Goal: Task Accomplishment & Management: Use online tool/utility

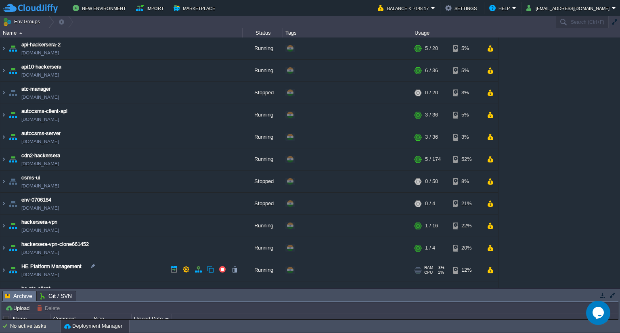
scroll to position [169, 0]
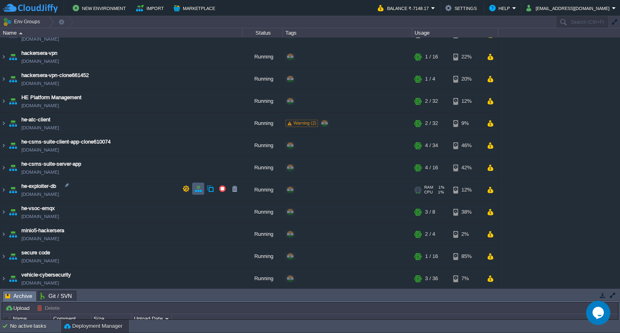
click at [200, 189] on button "button" at bounding box center [198, 188] width 7 height 7
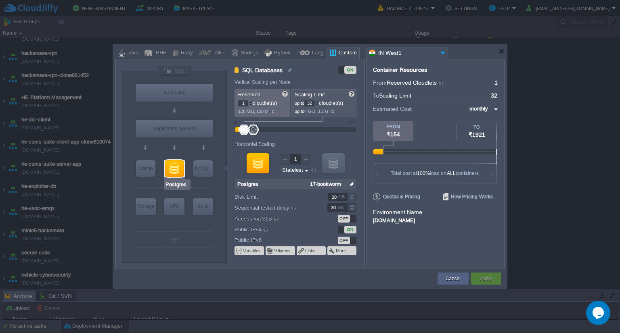
click at [166, 172] on div at bounding box center [174, 169] width 19 height 18
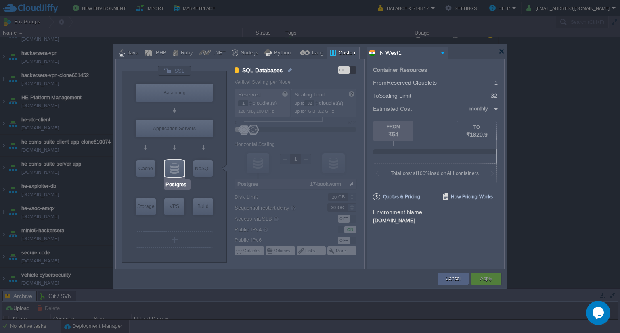
click at [180, 167] on div at bounding box center [174, 169] width 19 height 18
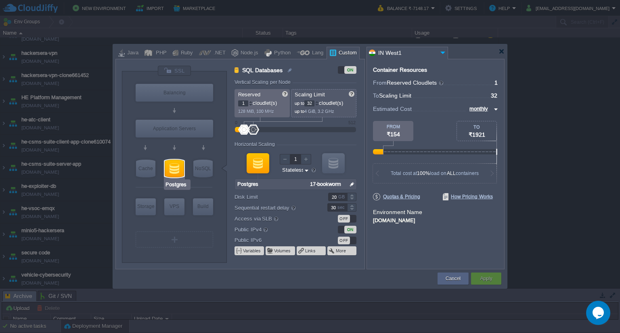
click at [174, 169] on div at bounding box center [174, 169] width 19 height 18
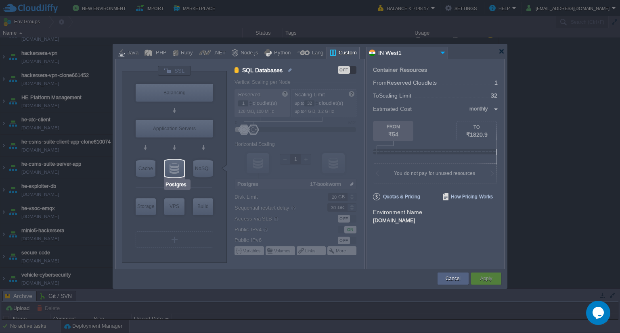
click at [174, 169] on div at bounding box center [174, 169] width 19 height 18
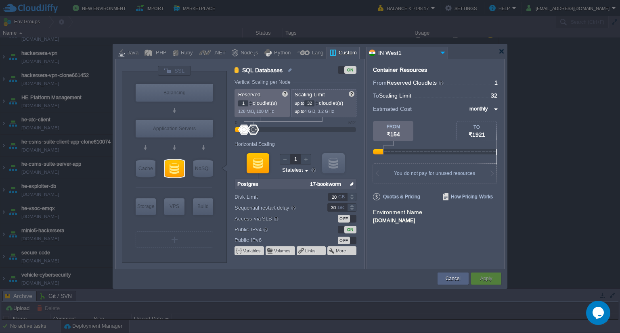
type input "Postgres"
click at [253, 252] on button "Variables" at bounding box center [252, 251] width 19 height 6
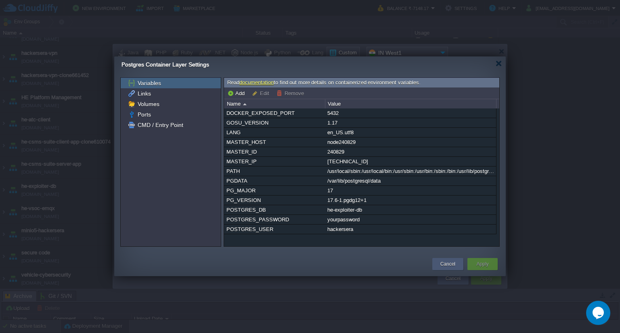
click at [442, 265] on button "Cancel" at bounding box center [447, 264] width 15 height 8
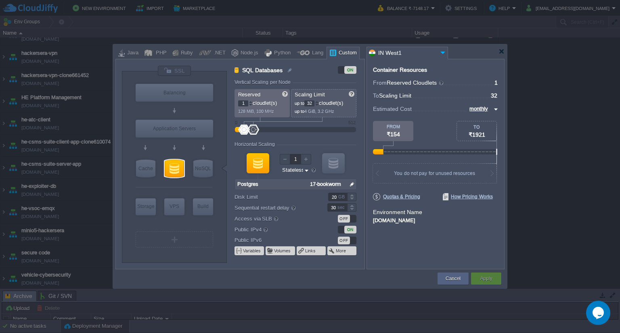
click at [352, 183] on img at bounding box center [352, 184] width 8 height 10
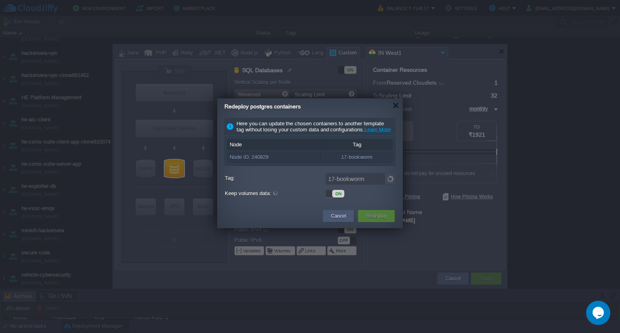
click at [344, 220] on button "Cancel" at bounding box center [338, 216] width 15 height 8
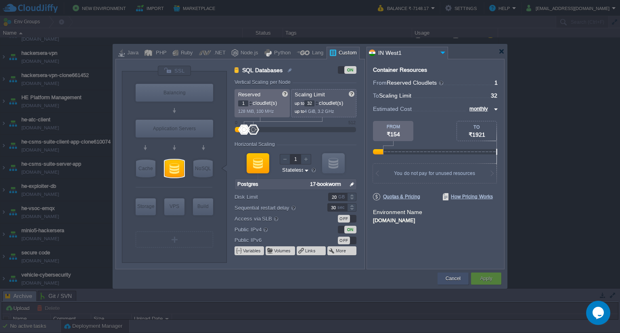
click at [457, 276] on button "Cancel" at bounding box center [453, 279] width 15 height 8
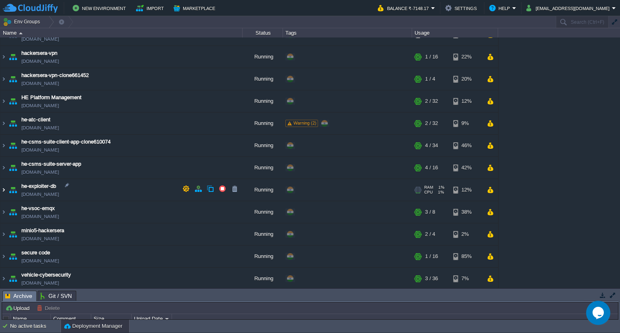
click at [5, 187] on img at bounding box center [3, 190] width 6 height 22
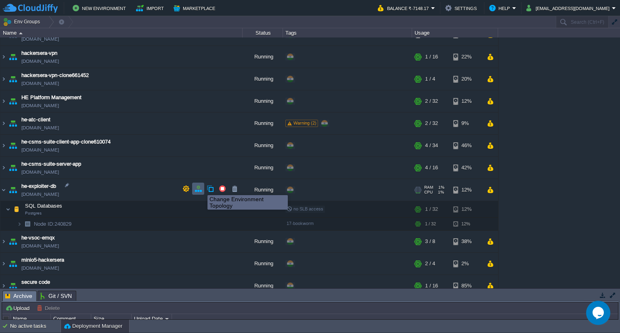
click at [201, 189] on button "button" at bounding box center [198, 188] width 7 height 7
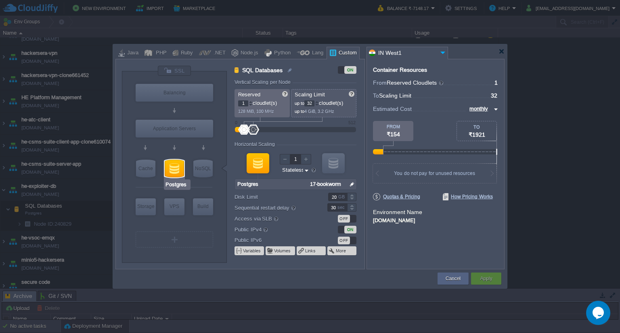
click at [171, 184] on input "Postgres" at bounding box center [177, 185] width 24 height 8
click at [178, 167] on div at bounding box center [174, 169] width 19 height 18
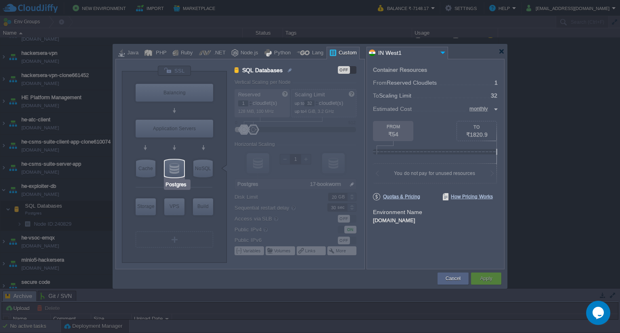
click at [178, 167] on div at bounding box center [174, 169] width 19 height 18
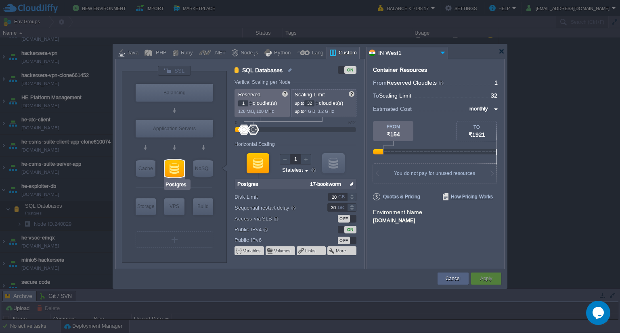
click at [178, 185] on input "Postgres" at bounding box center [177, 185] width 24 height 8
click at [178, 170] on div at bounding box center [174, 169] width 19 height 18
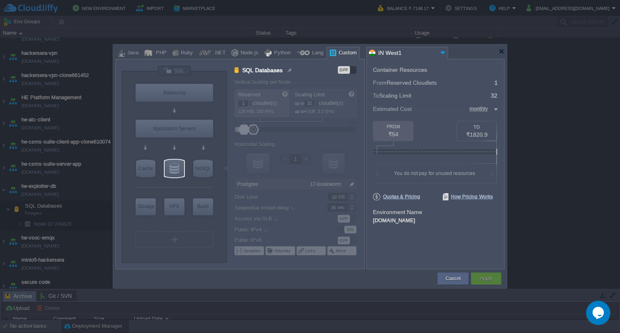
type input "Postgres"
click at [177, 170] on div at bounding box center [174, 169] width 19 height 18
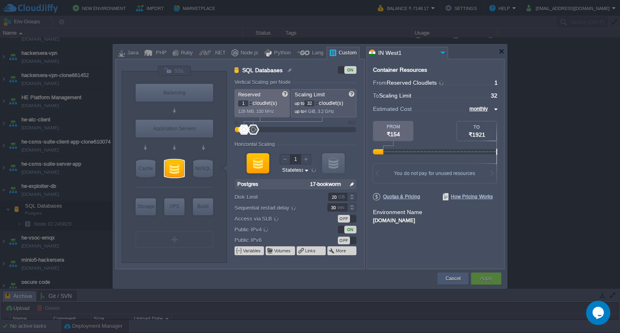
click at [459, 276] on button "Cancel" at bounding box center [453, 279] width 15 height 8
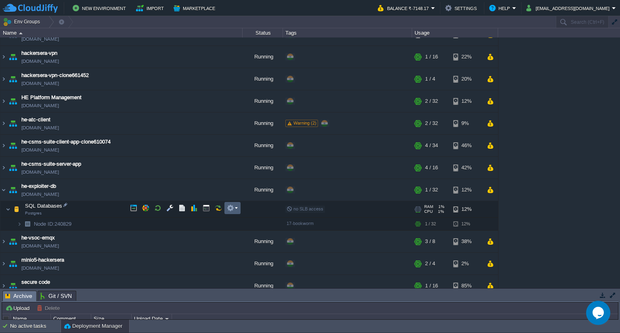
click at [224, 209] on td at bounding box center [232, 208] width 16 height 12
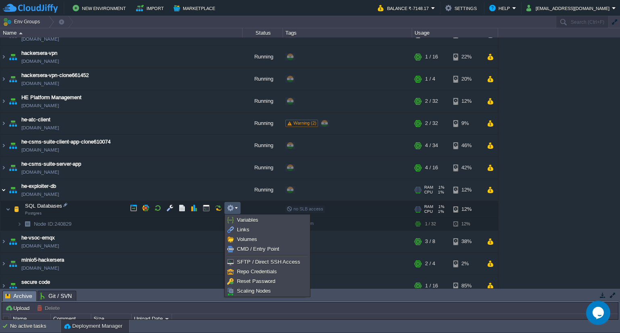
click at [4, 188] on img at bounding box center [3, 190] width 6 height 22
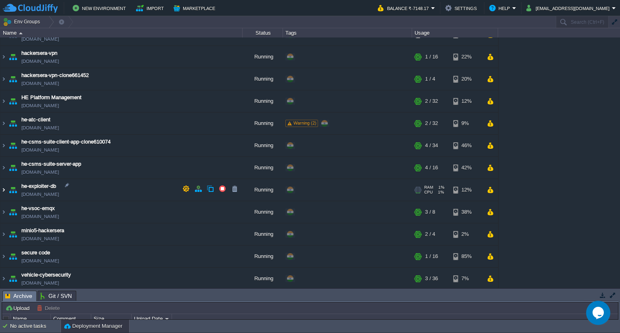
click at [4, 188] on img at bounding box center [3, 190] width 6 height 22
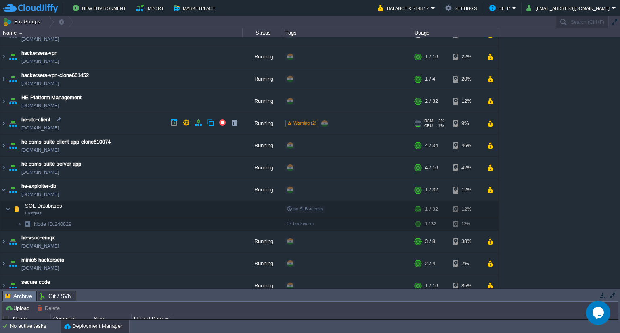
click at [7, 121] on img at bounding box center [12, 124] width 11 height 22
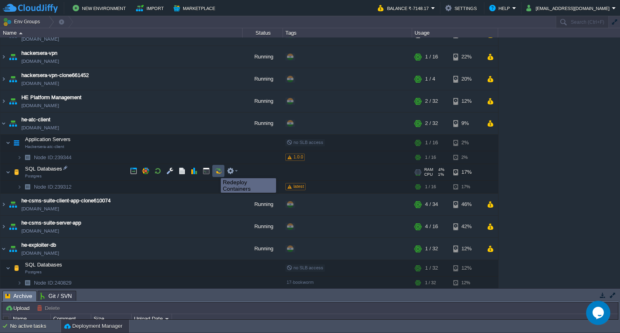
click at [215, 171] on button "button" at bounding box center [218, 170] width 7 height 7
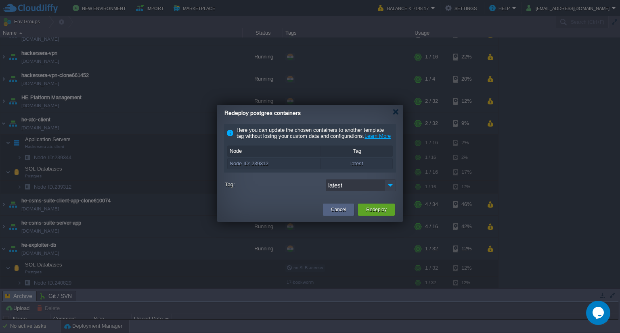
click at [392, 191] on img at bounding box center [390, 186] width 11 height 12
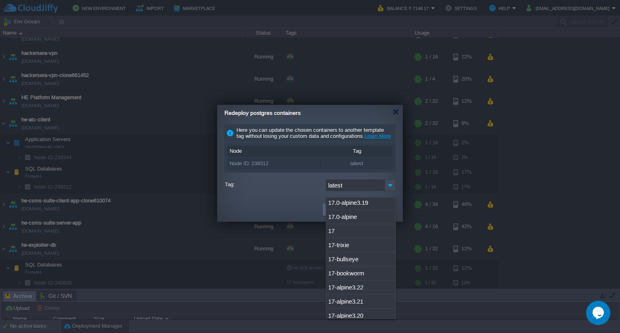
scroll to position [2331, 0]
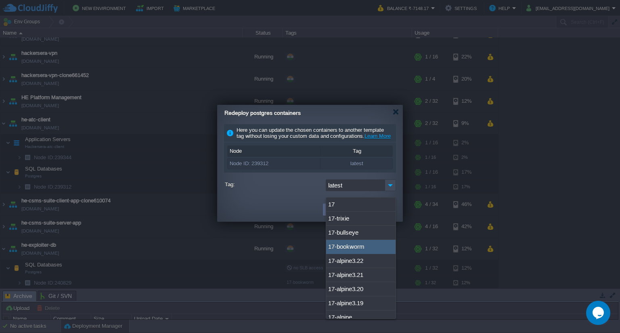
click at [357, 240] on div "17-bookworm" at bounding box center [360, 247] width 69 height 14
type input "17-bookworm"
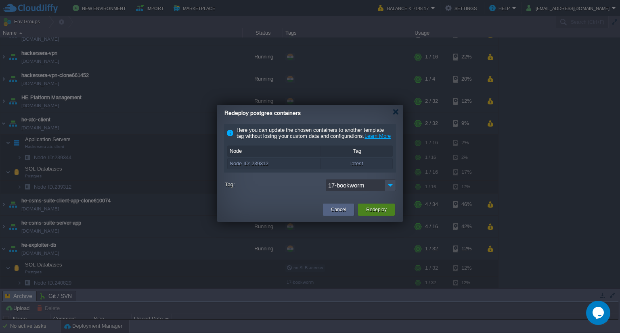
click at [370, 214] on button "Redeploy" at bounding box center [376, 210] width 21 height 8
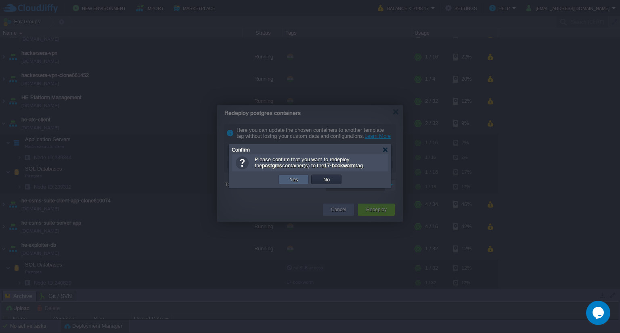
click at [286, 178] on td "Yes" at bounding box center [293, 180] width 30 height 10
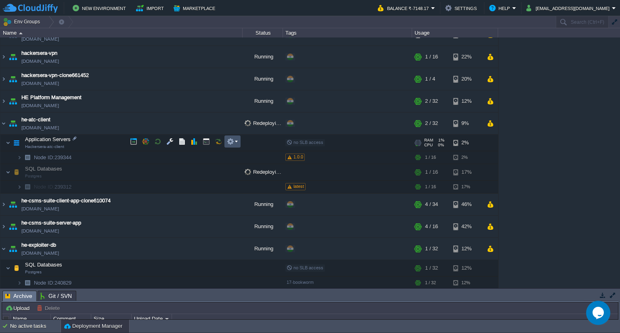
click at [227, 140] on button "button" at bounding box center [230, 141] width 7 height 7
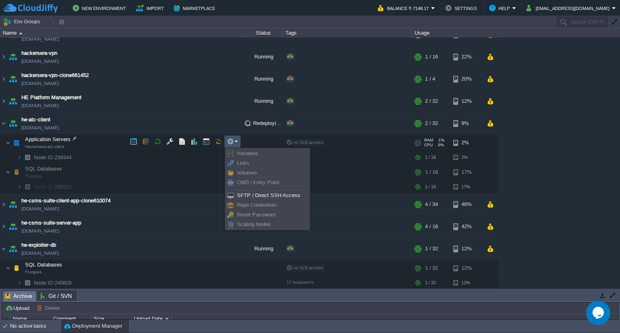
click at [67, 136] on span "Application Servers" at bounding box center [48, 139] width 48 height 7
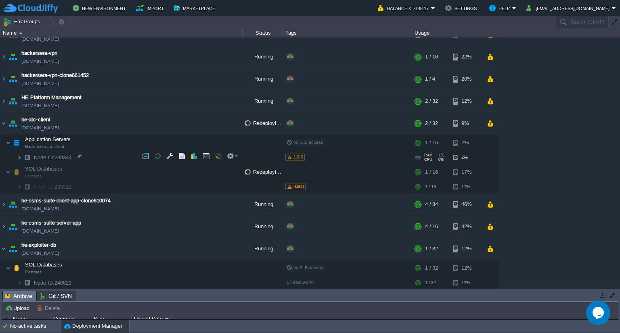
click at [20, 154] on img at bounding box center [19, 157] width 5 height 13
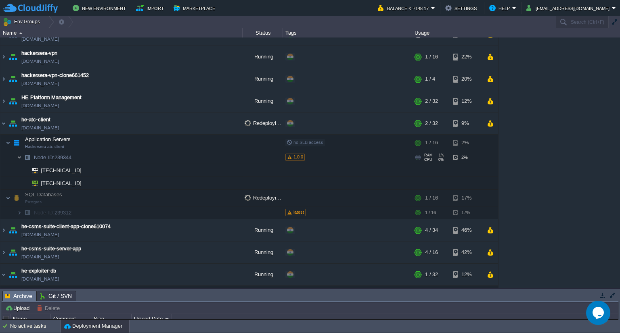
click at [20, 153] on img at bounding box center [19, 157] width 5 height 13
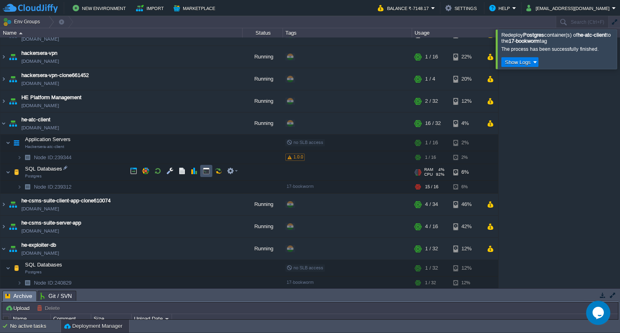
click at [203, 168] on button "button" at bounding box center [206, 170] width 7 height 7
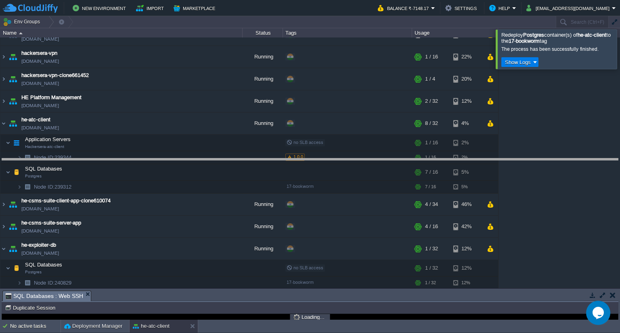
drag, startPoint x: 215, startPoint y: 301, endPoint x: 266, endPoint y: 164, distance: 145.8
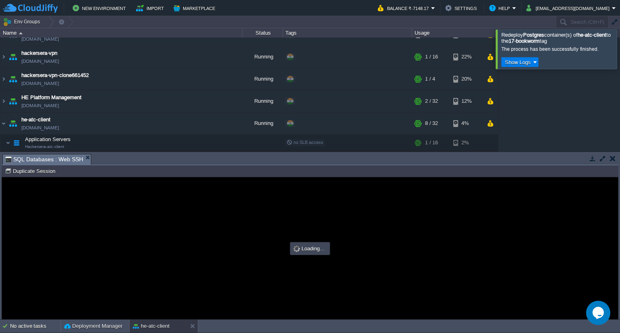
scroll to position [0, 0]
type input "#000000"
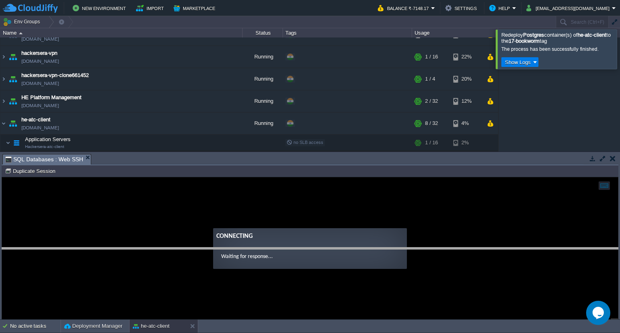
drag, startPoint x: 247, startPoint y: 158, endPoint x: 252, endPoint y: 252, distance: 93.8
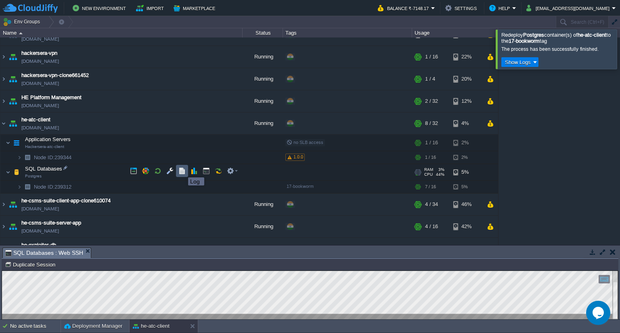
click at [182, 170] on button "button" at bounding box center [181, 170] width 7 height 7
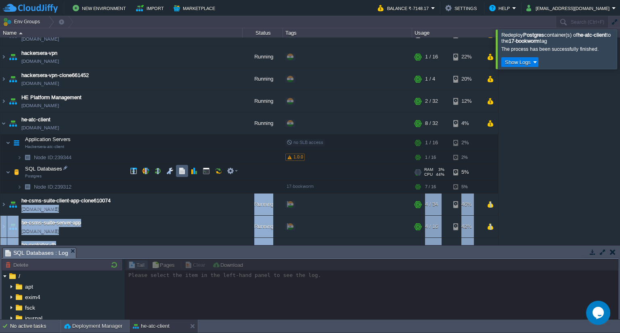
drag, startPoint x: 171, startPoint y: 184, endPoint x: 183, endPoint y: 167, distance: 20.6
click at [183, 167] on div "api-hackersera-2 [DOMAIN_NAME] Running + Add to Env Group RAM 19% CPU 1% 5 / 20…" at bounding box center [310, 142] width 620 height 208
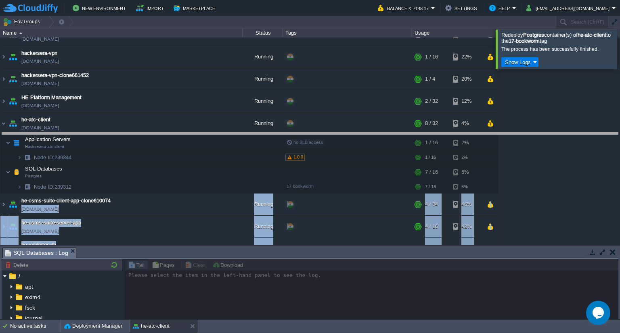
drag, startPoint x: 140, startPoint y: 257, endPoint x: 186, endPoint y: 142, distance: 123.7
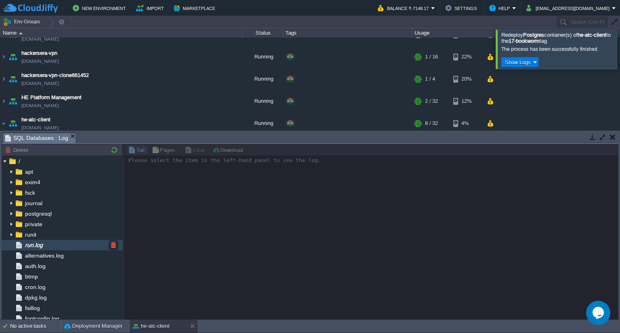
click at [39, 243] on span "run.log" at bounding box center [33, 245] width 21 height 7
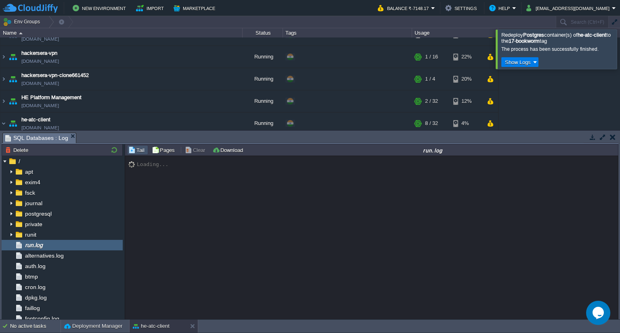
click at [619, 52] on div at bounding box center [630, 48] width 0 height 39
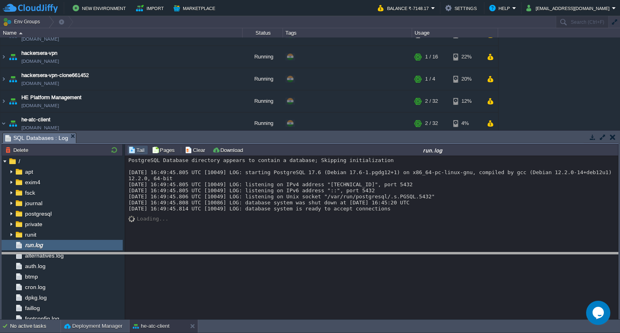
drag, startPoint x: 337, startPoint y: 138, endPoint x: 345, endPoint y: 259, distance: 120.5
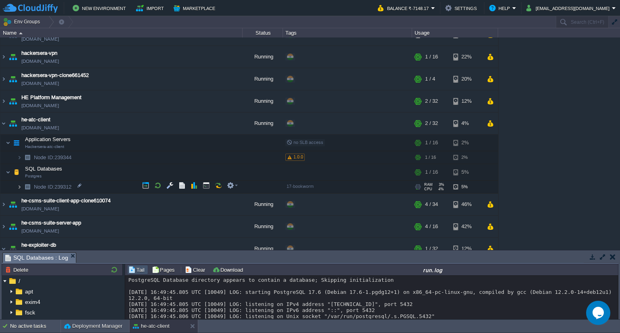
click at [17, 189] on img at bounding box center [19, 187] width 5 height 13
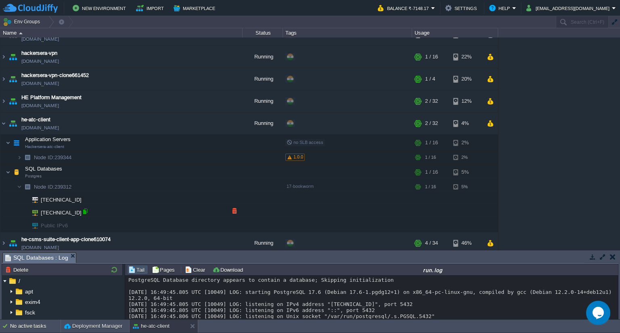
click at [86, 212] on div at bounding box center [85, 211] width 7 height 7
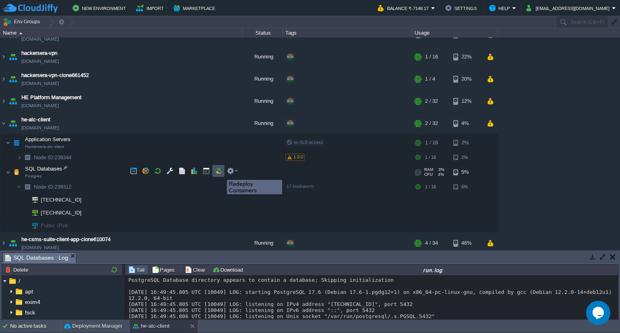
click at [221, 173] on button "button" at bounding box center [218, 170] width 7 height 7
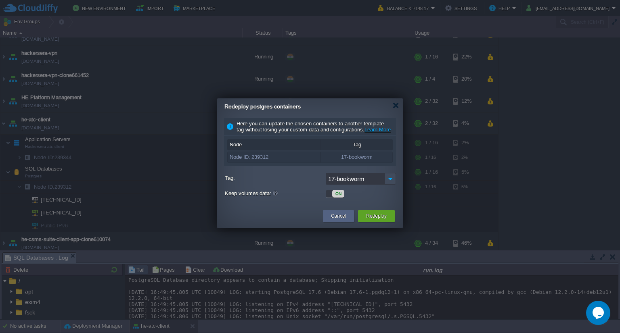
click at [337, 196] on div "ON" at bounding box center [338, 194] width 12 height 8
click at [380, 220] on button "Redeploy" at bounding box center [376, 216] width 21 height 8
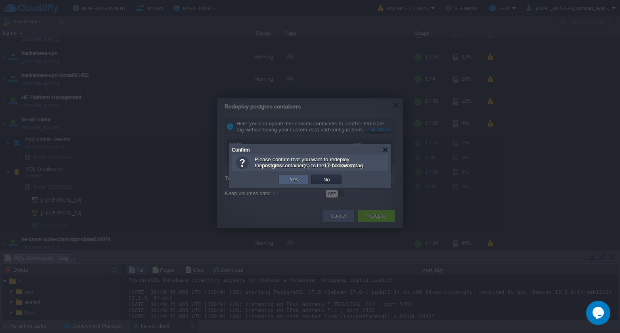
click at [300, 183] on td "Yes" at bounding box center [293, 180] width 30 height 10
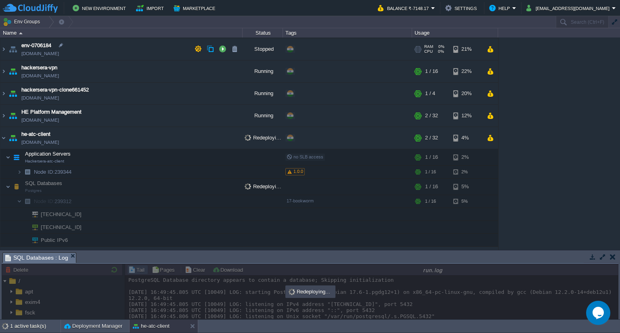
scroll to position [186, 0]
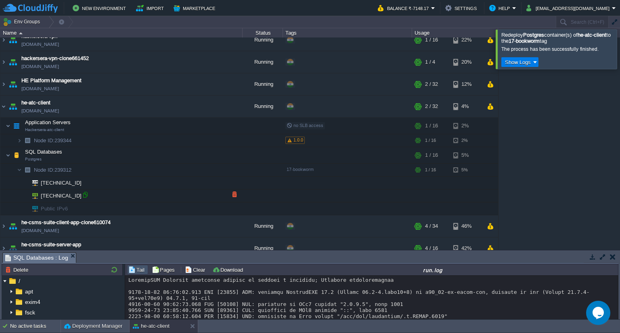
click at [84, 196] on div at bounding box center [85, 194] width 7 height 7
click at [227, 155] on button "button" at bounding box center [230, 154] width 7 height 7
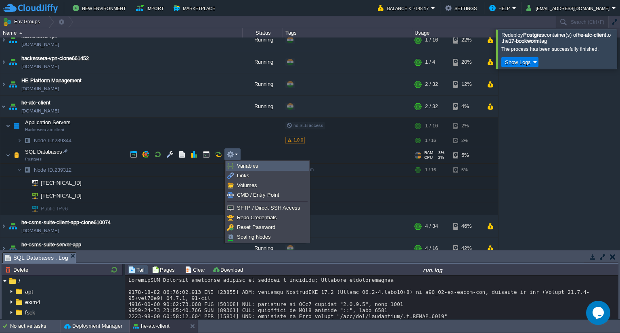
click at [258, 167] on link "Variables" at bounding box center [267, 166] width 83 height 9
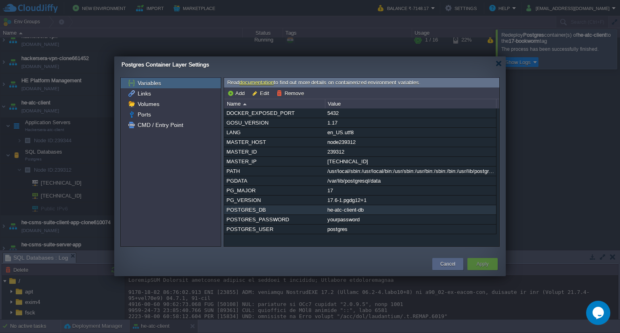
click at [245, 209] on div "POSTGRES_DB" at bounding box center [274, 209] width 100 height 9
